Goal: Navigation & Orientation: Find specific page/section

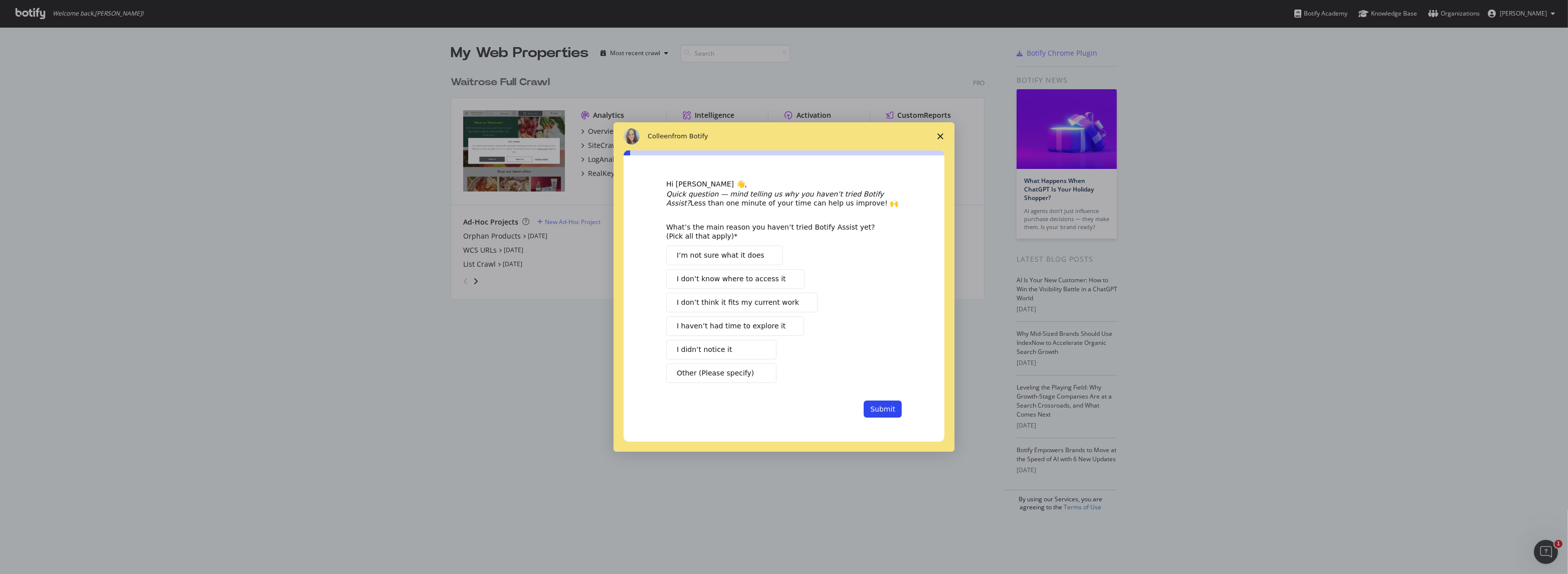
click at [940, 139] on icon "Close survey" at bounding box center [940, 137] width 6 height 6
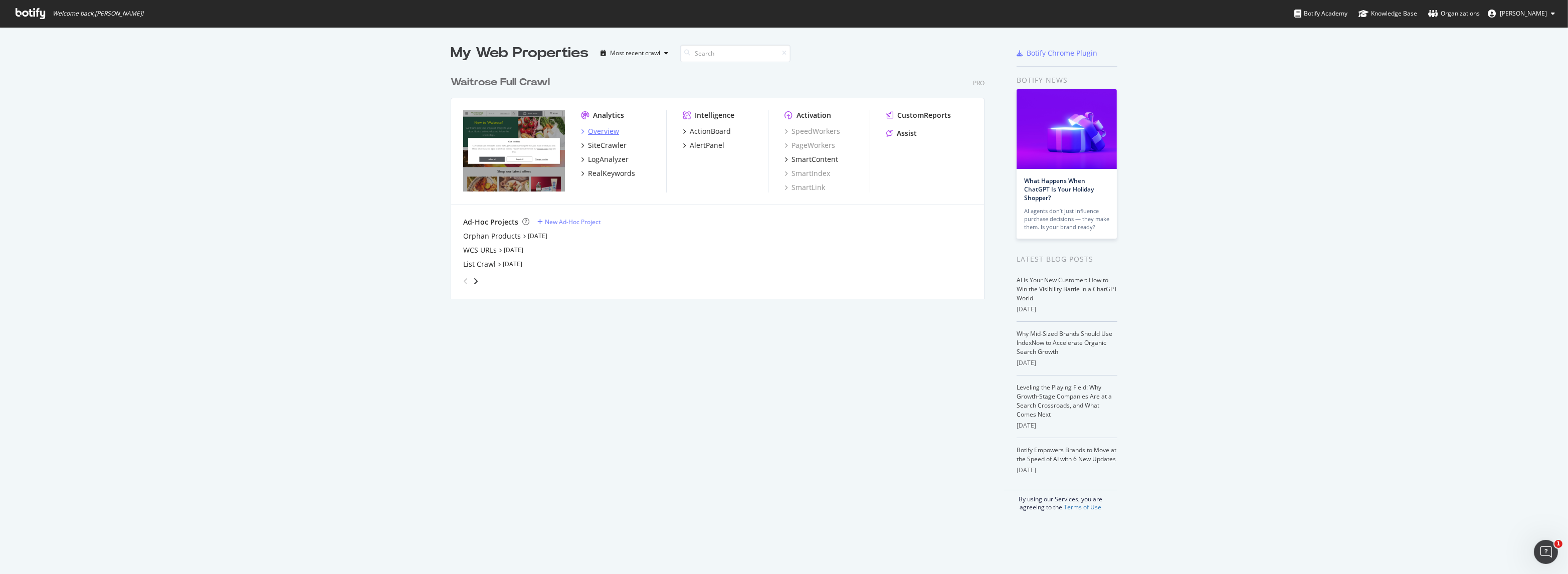
click at [600, 131] on div "Overview" at bounding box center [603, 131] width 31 height 10
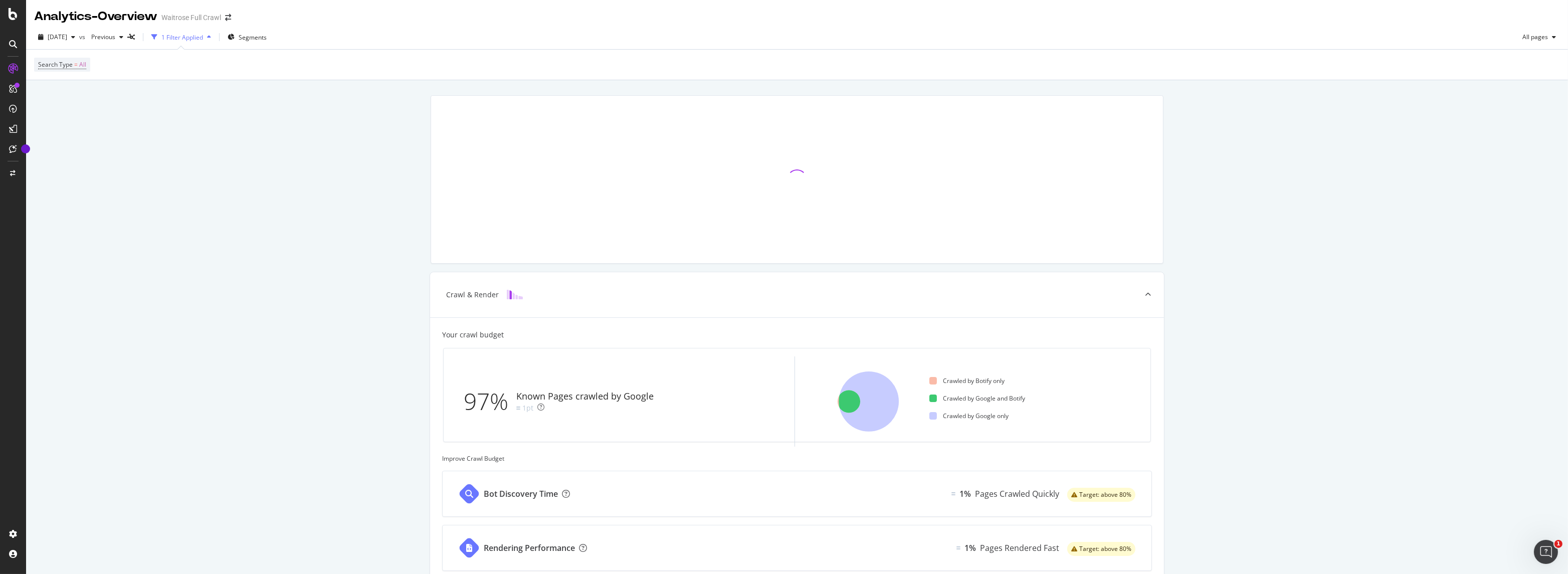
drag, startPoint x: 190, startPoint y: 0, endPoint x: 678, endPoint y: 57, distance: 491.3
click at [678, 57] on div "Search Type = All" at bounding box center [796, 64] width 1525 height 30
click at [9, 15] on icon at bounding box center [13, 14] width 9 height 12
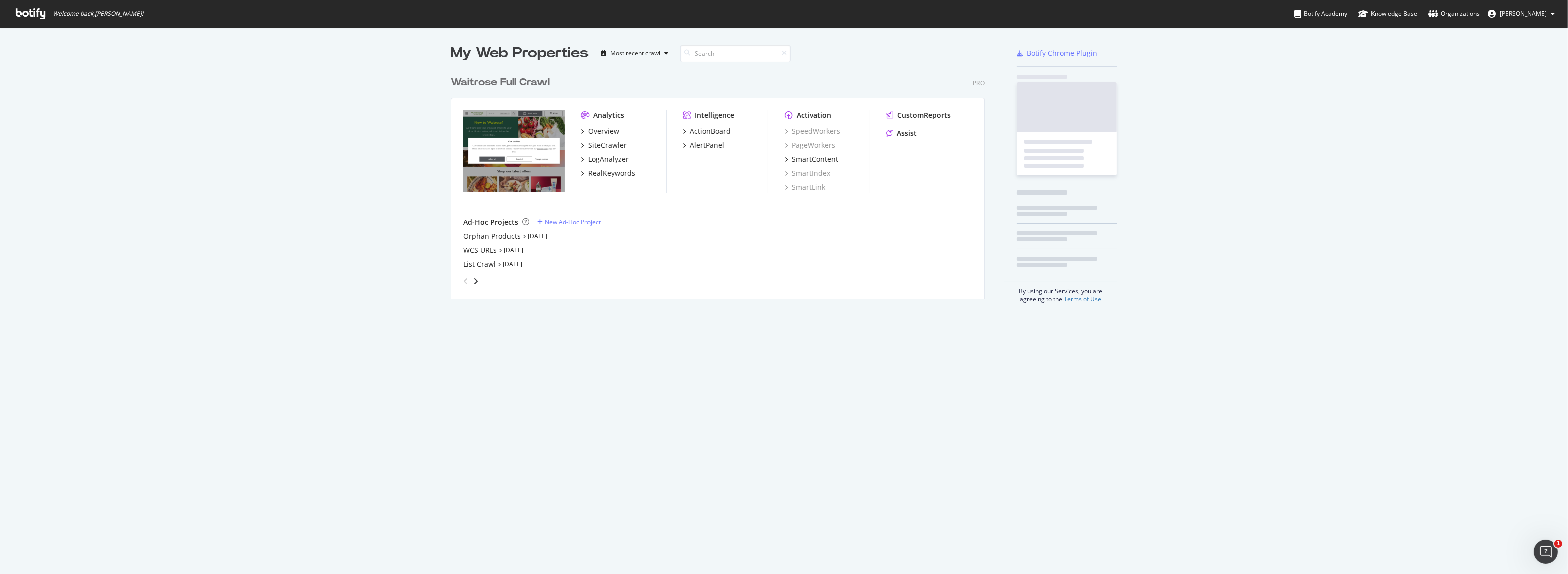
scroll to position [567, 1552]
